Goal: Transaction & Acquisition: Purchase product/service

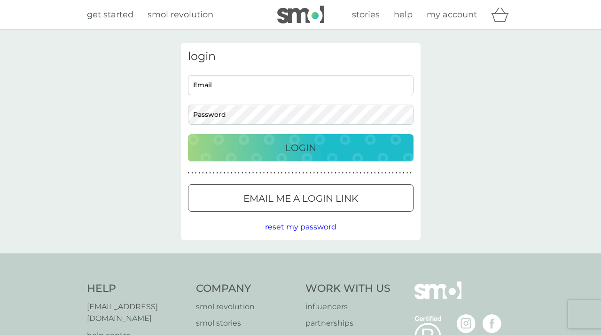
click at [255, 97] on div "Email Password" at bounding box center [300, 100] width 233 height 50
click at [250, 91] on input "Email" at bounding box center [300, 85] width 225 height 20
type input "[PERSON_NAME],[PERSON_NAME][EMAIL_ADDRESS][DOMAIN_NAME]"
click at [259, 206] on p "Email me a login link" at bounding box center [300, 198] width 115 height 15
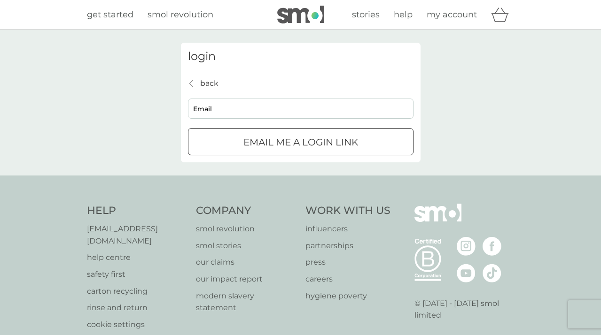
click at [232, 106] on input "Email" at bounding box center [300, 109] width 225 height 20
click at [188, 128] on button "Email me a login link" at bounding box center [300, 141] width 225 height 27
type input "esther.reid@gmail.com"
click button "Email me a login link" at bounding box center [300, 141] width 225 height 27
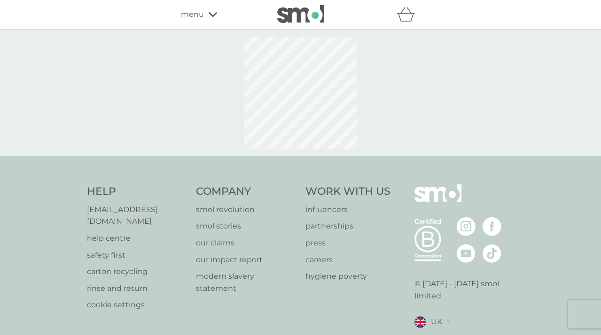
select select "112"
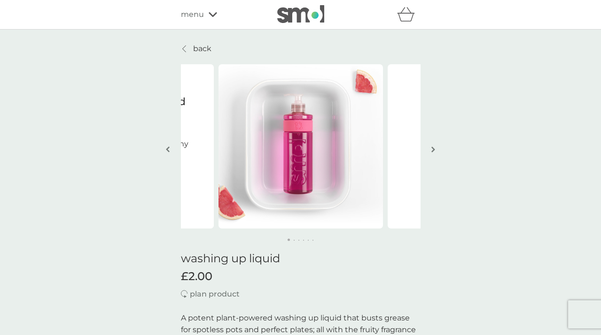
click at [203, 47] on p "back" at bounding box center [202, 49] width 18 height 12
